Goal: Navigation & Orientation: Go to known website

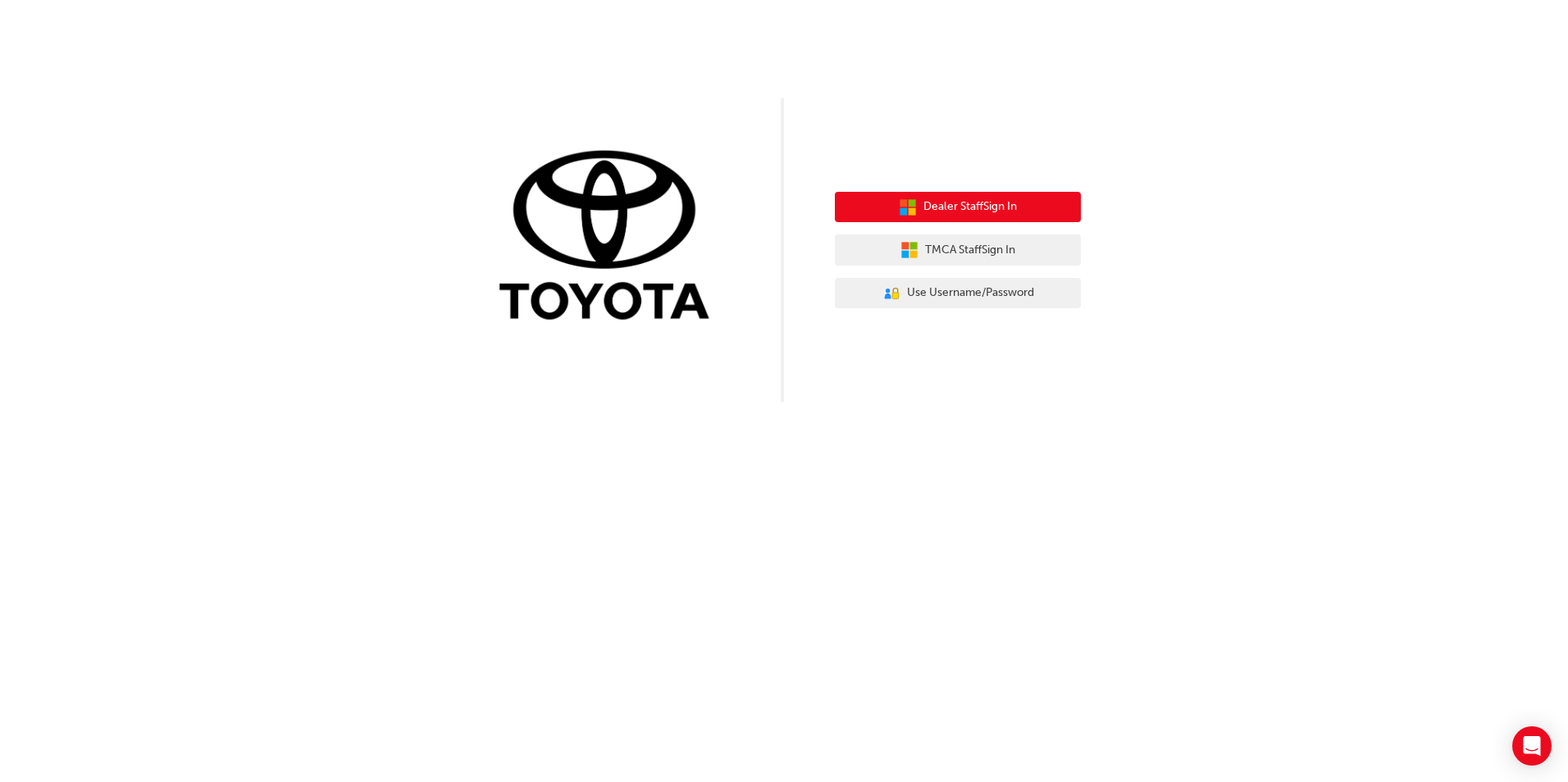
click at [980, 208] on span "Dealer Staff Sign In" at bounding box center [970, 207] width 93 height 19
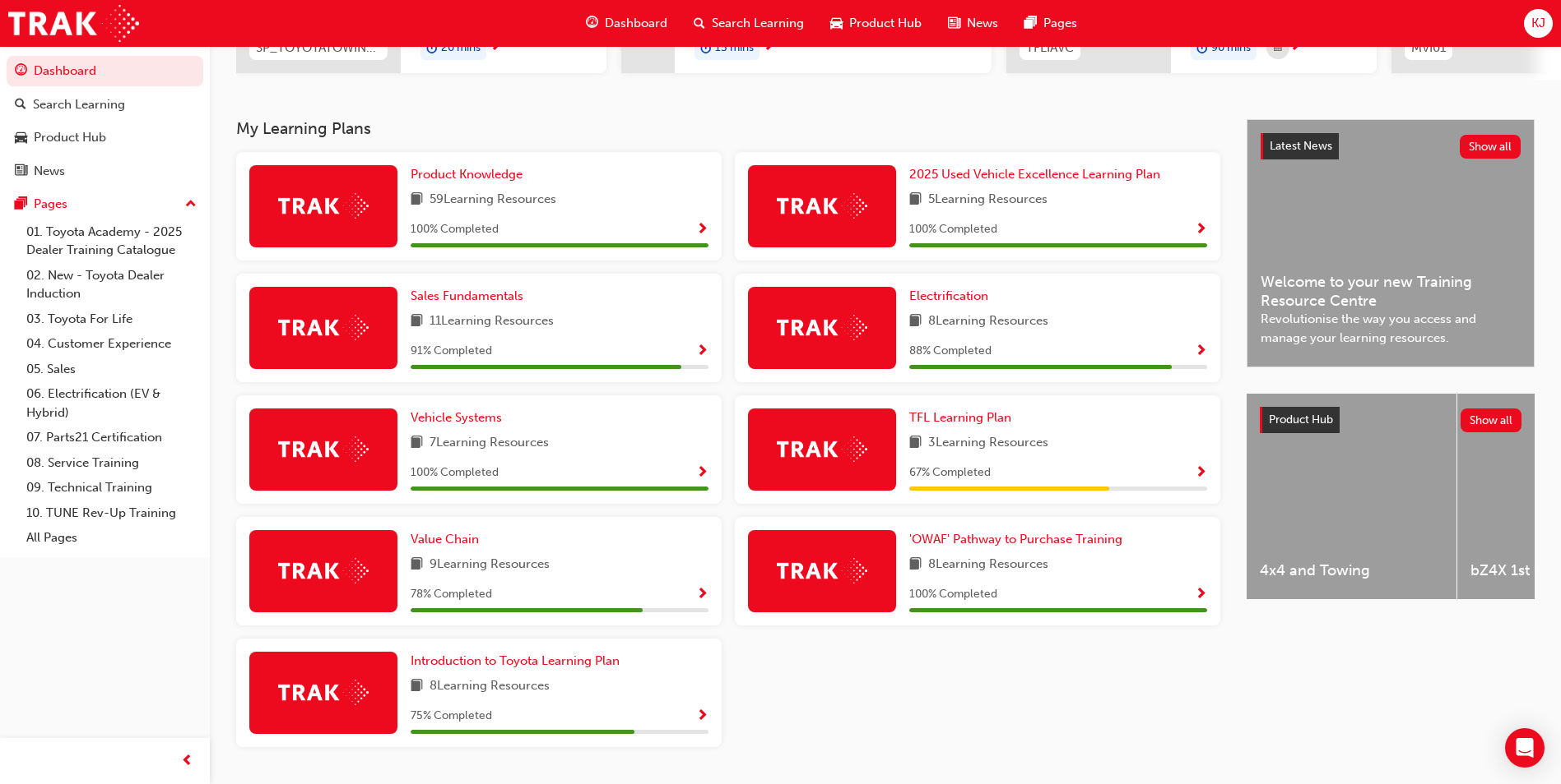
scroll to position [329, 0]
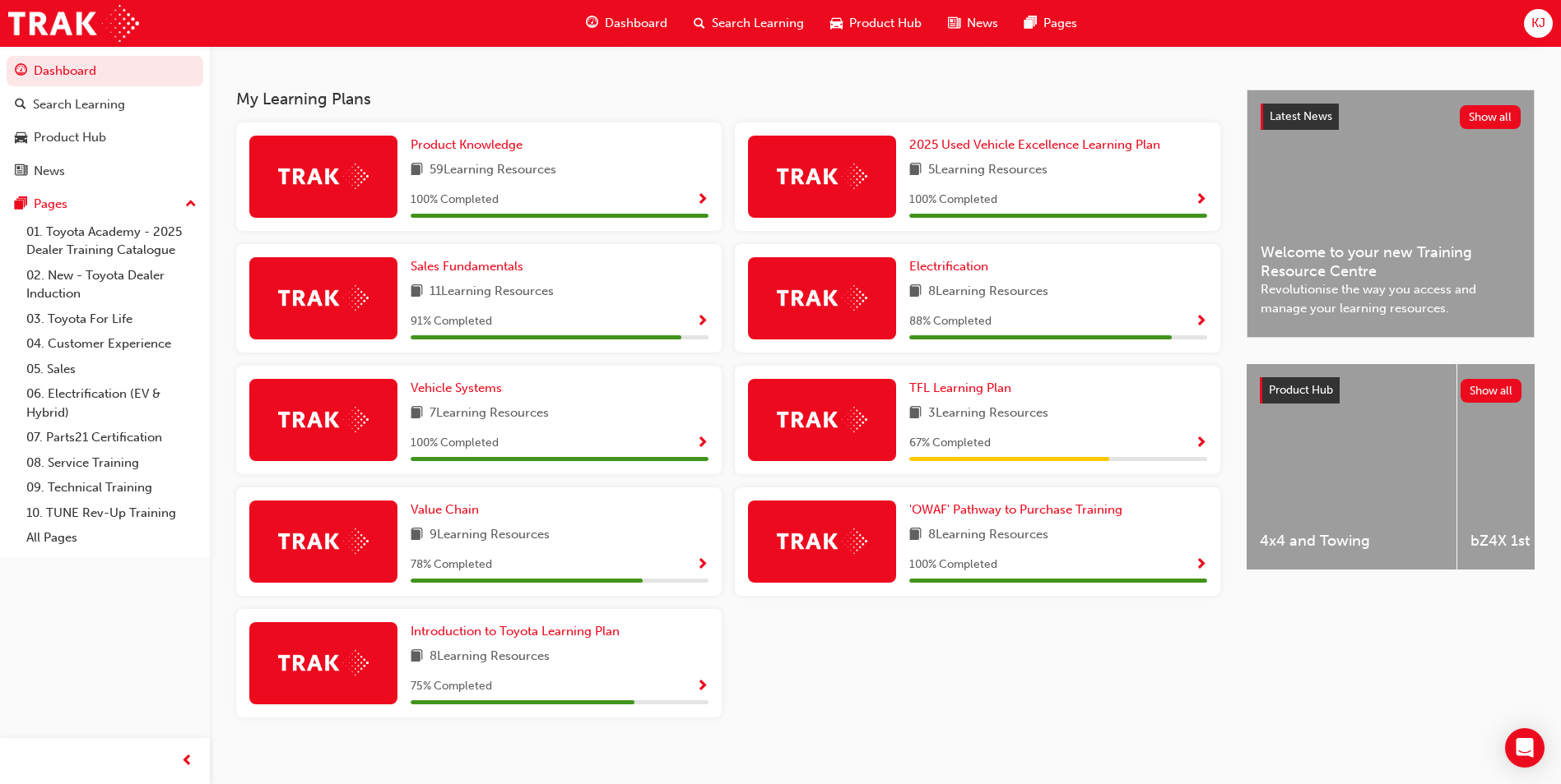
click at [703, 572] on span "Show Progress" at bounding box center [701, 565] width 13 height 14
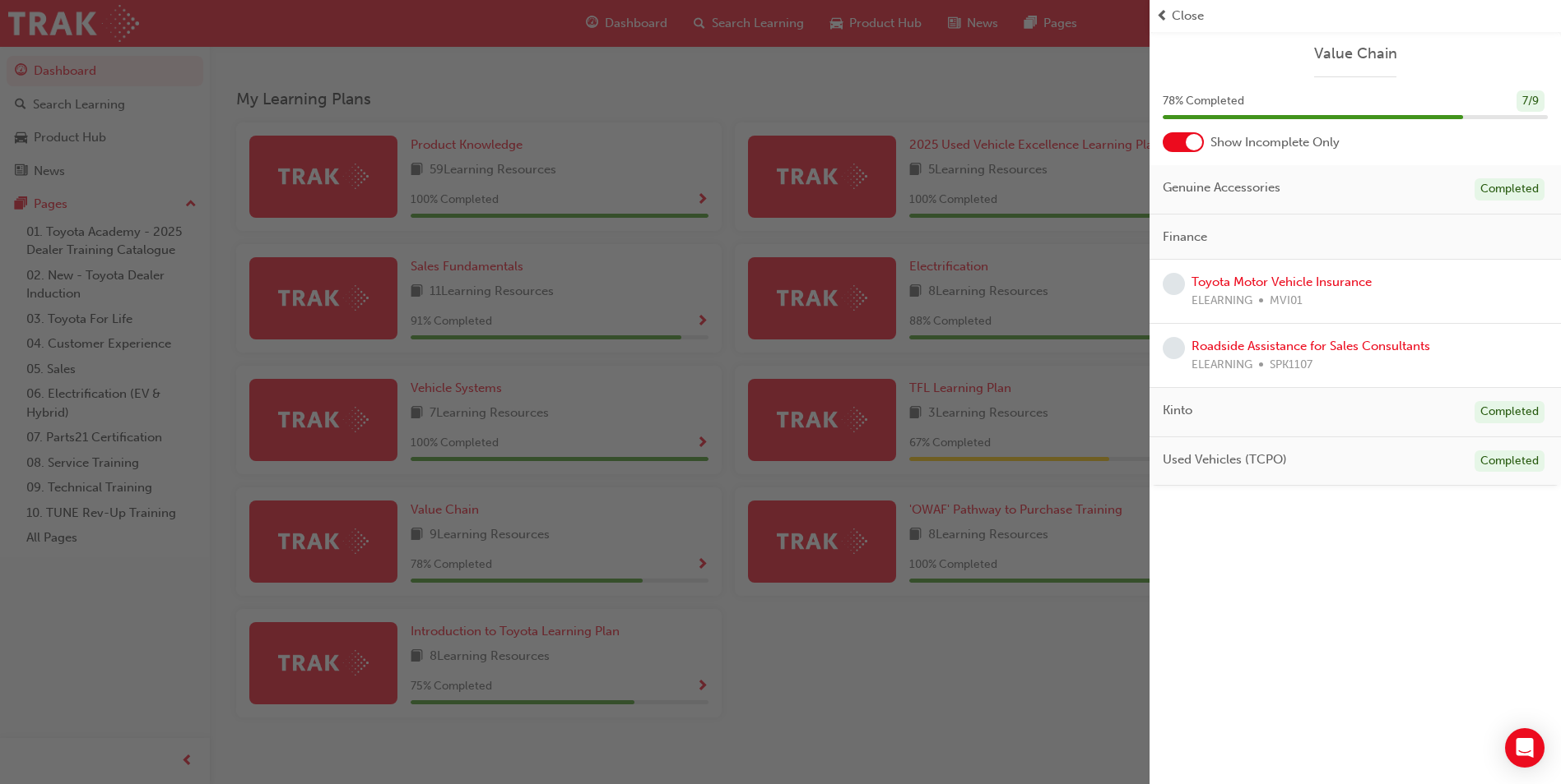
click at [811, 679] on div "button" at bounding box center [575, 392] width 1149 height 784
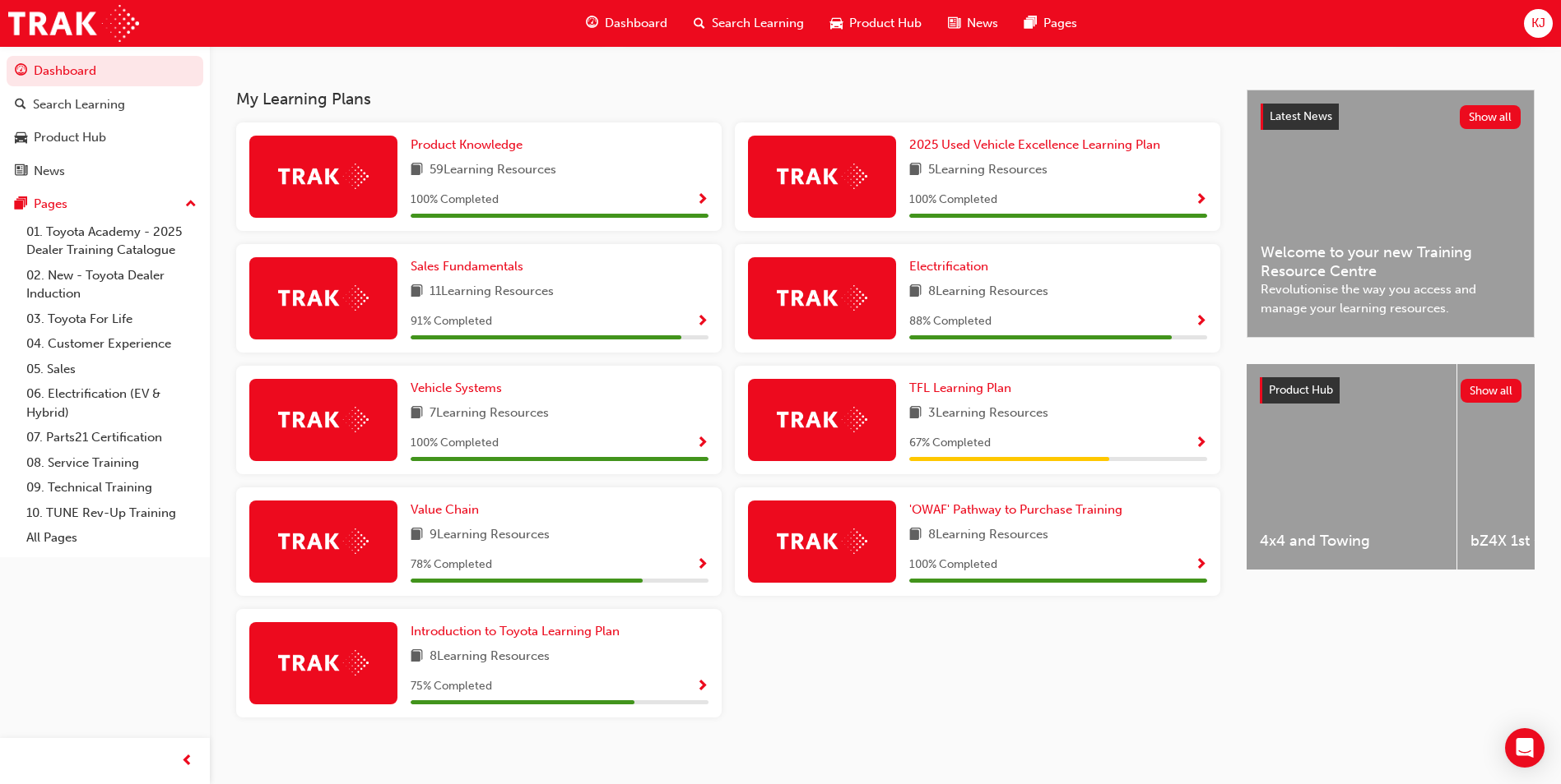
click at [1197, 445] on span "Show Progress" at bounding box center [1201, 443] width 13 height 14
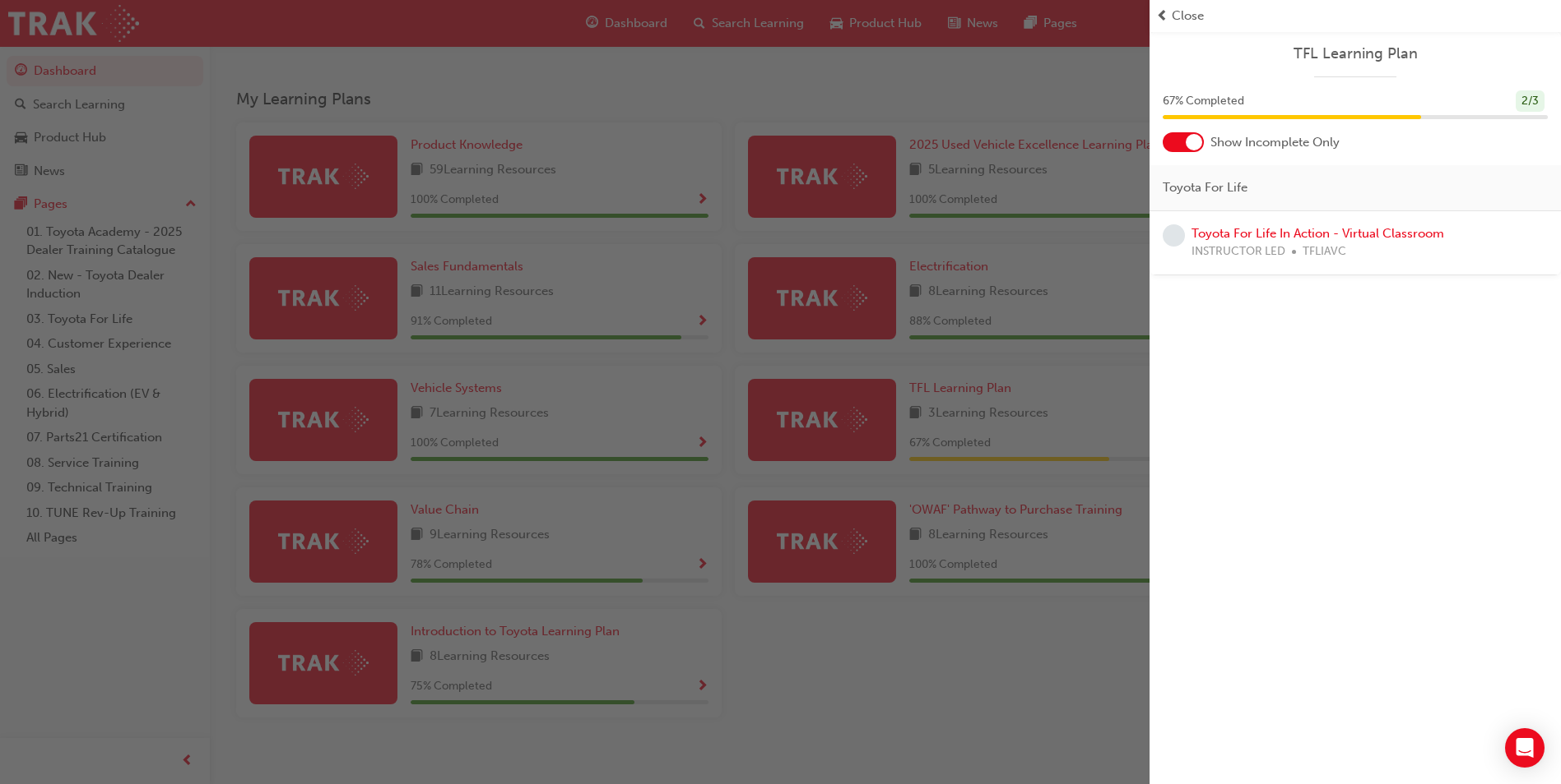
click at [1073, 599] on div "button" at bounding box center [575, 392] width 1149 height 784
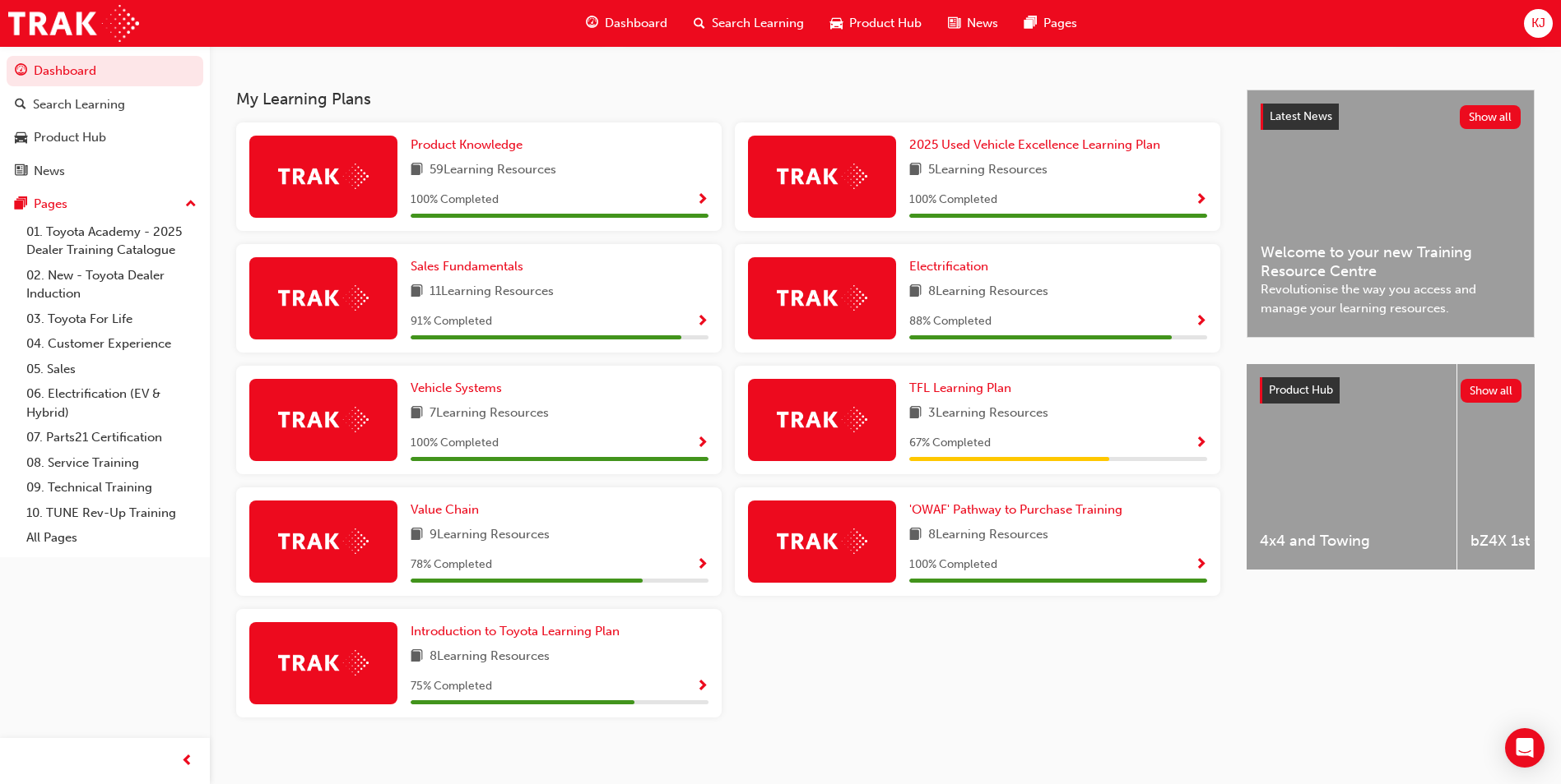
click at [707, 689] on span "Show Progress" at bounding box center [701, 686] width 13 height 14
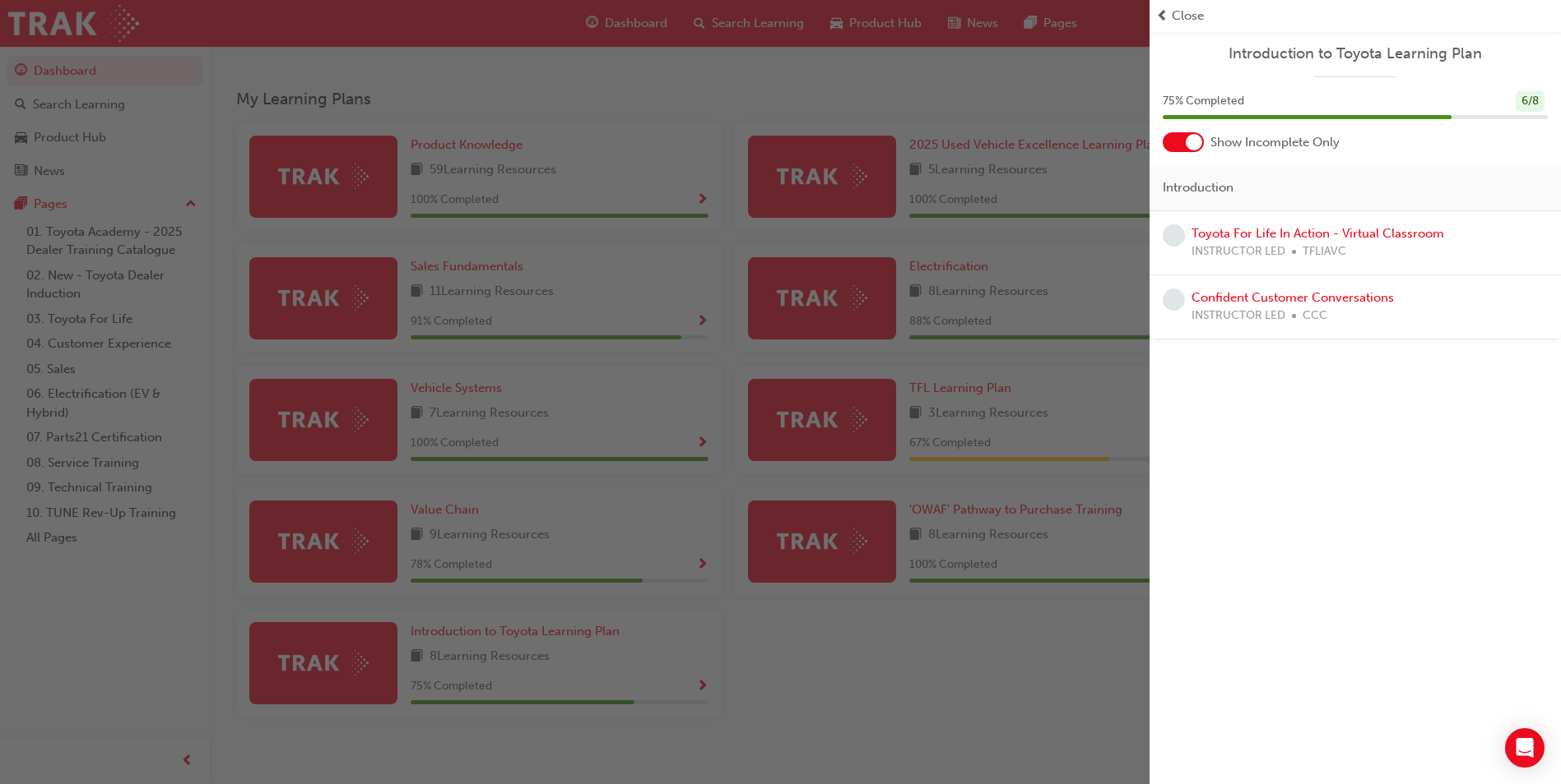
click at [871, 625] on div "button" at bounding box center [575, 392] width 1149 height 784
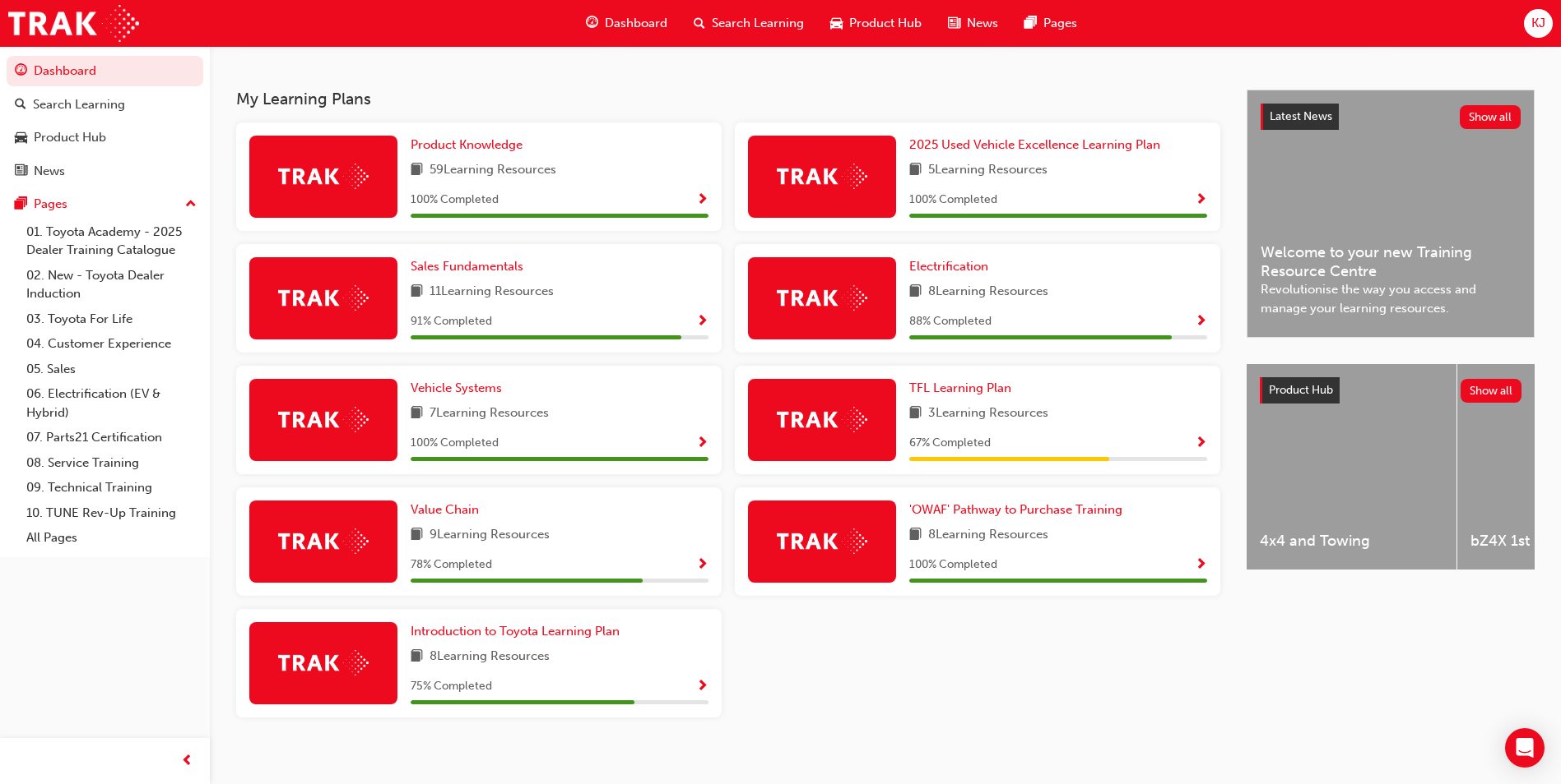
click at [700, 325] on span "Show Progress" at bounding box center [701, 322] width 13 height 14
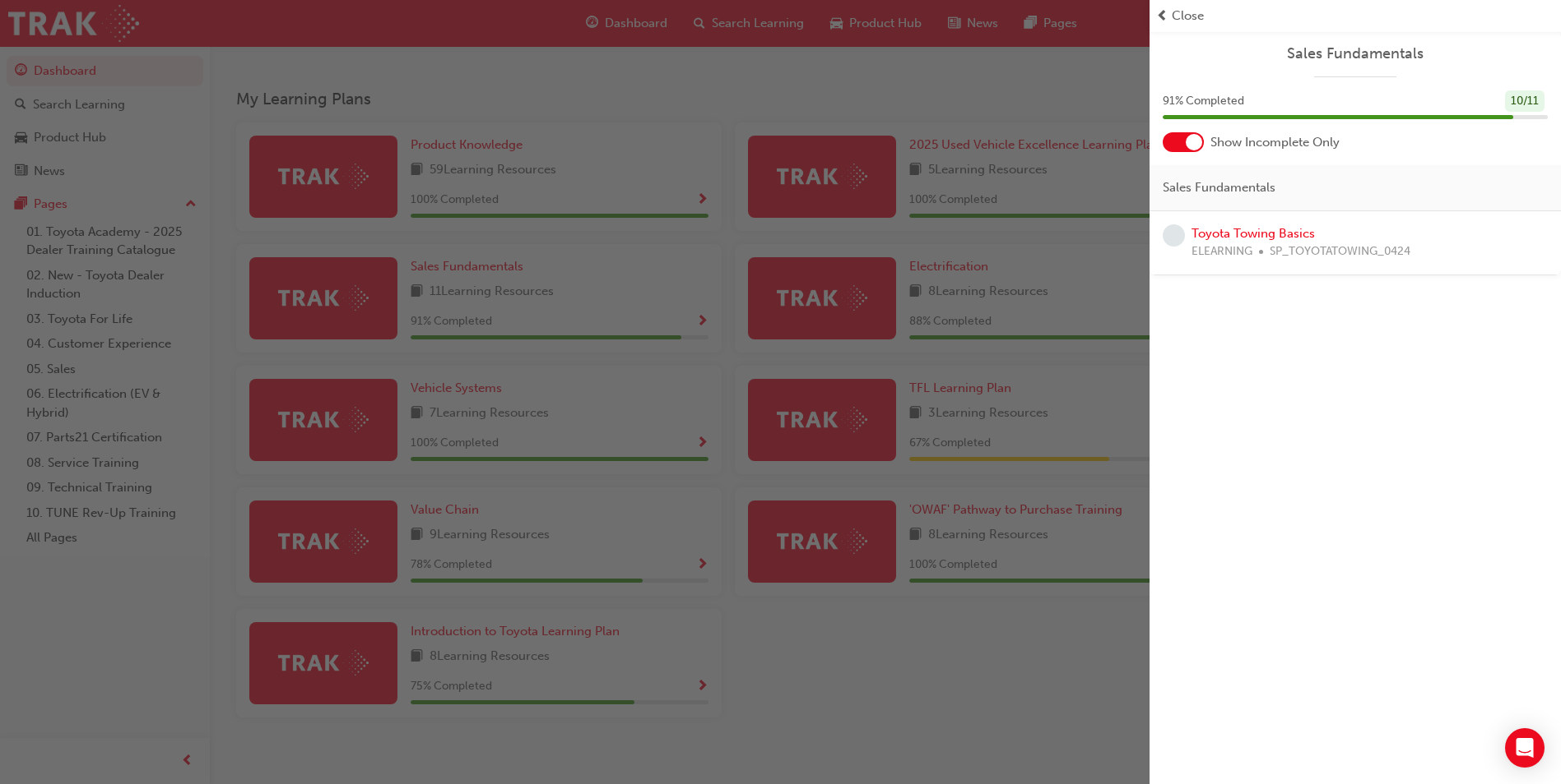
click at [820, 636] on div "button" at bounding box center [575, 392] width 1149 height 784
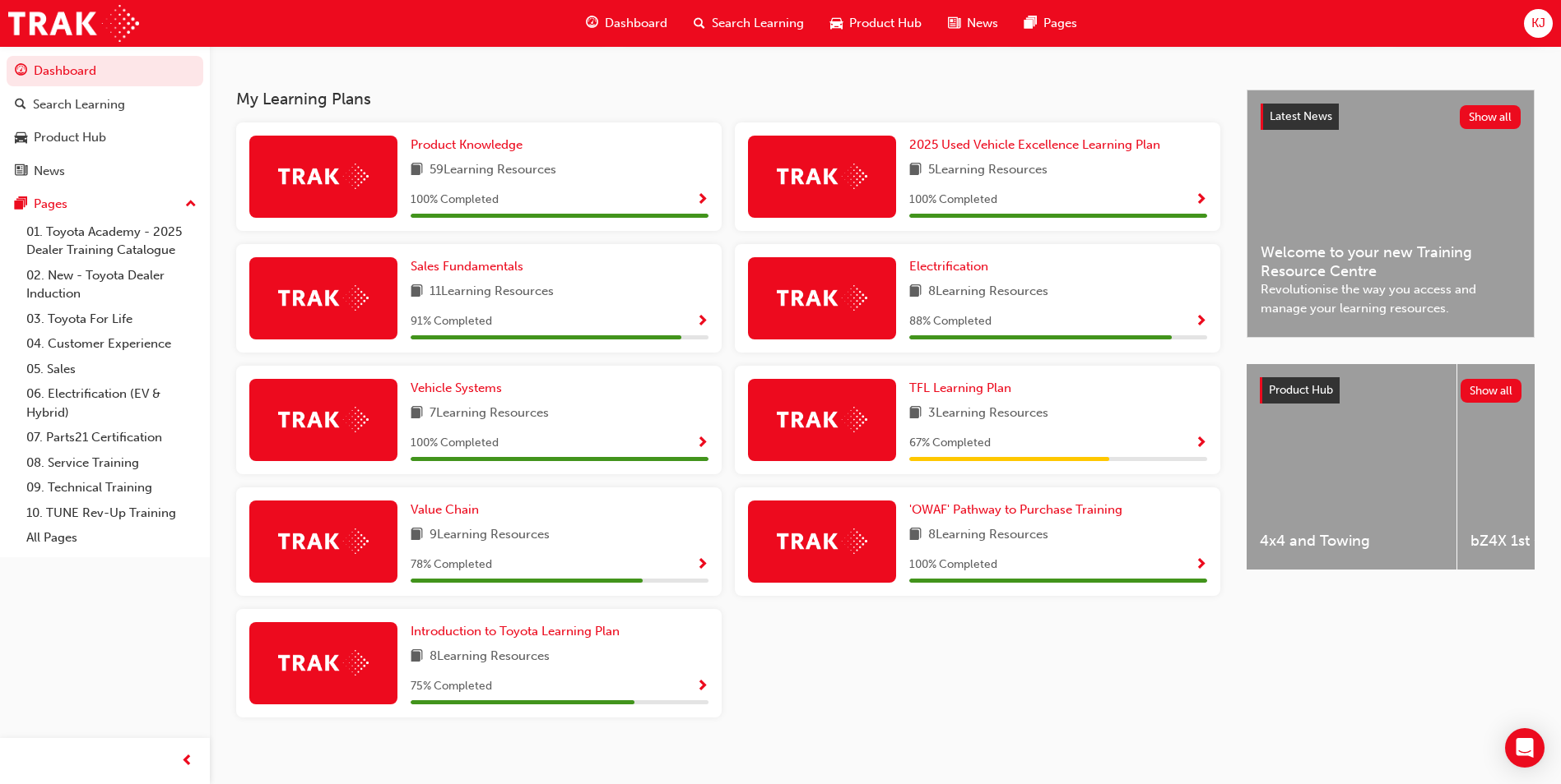
click at [1202, 326] on span "Show Progress" at bounding box center [1201, 322] width 13 height 14
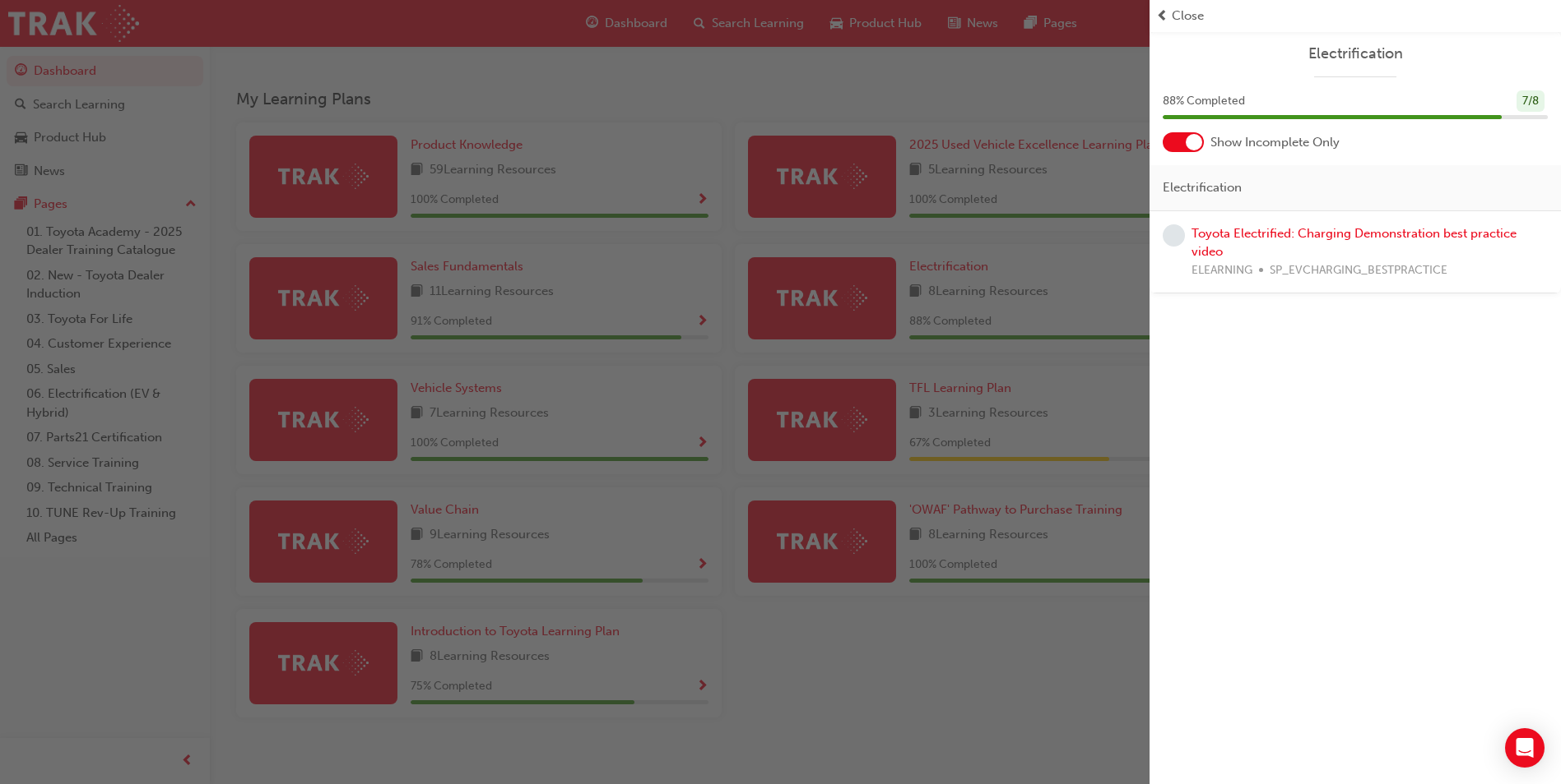
click at [951, 666] on div "button" at bounding box center [575, 392] width 1149 height 784
